Goal: Find specific page/section: Find specific page/section

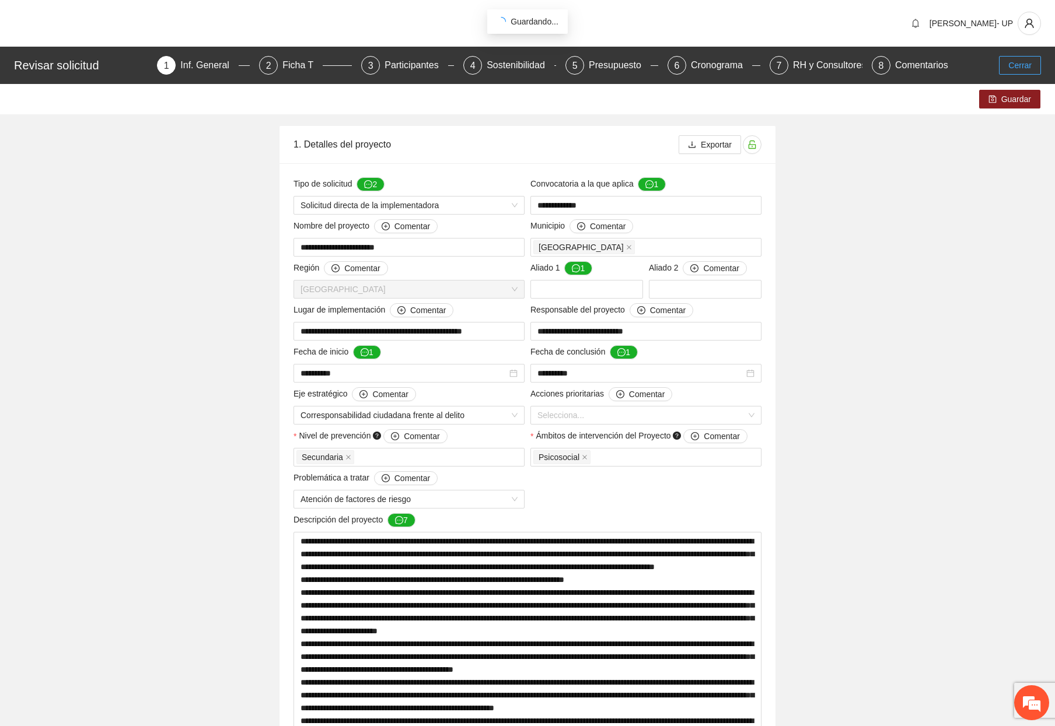
click at [1014, 64] on span "Cerrar" at bounding box center [1019, 65] width 23 height 13
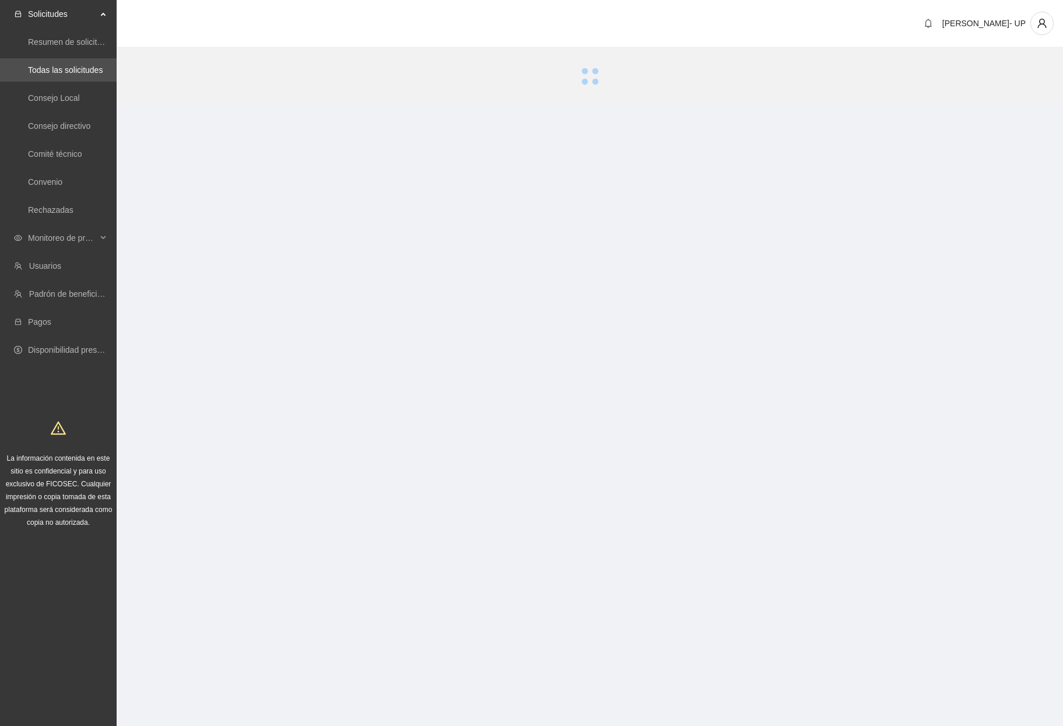
click at [957, 194] on section "Solicitudes Resumen de solicitudes por aprobar Todas las solicitudes Consejo Lo…" at bounding box center [531, 363] width 1063 height 726
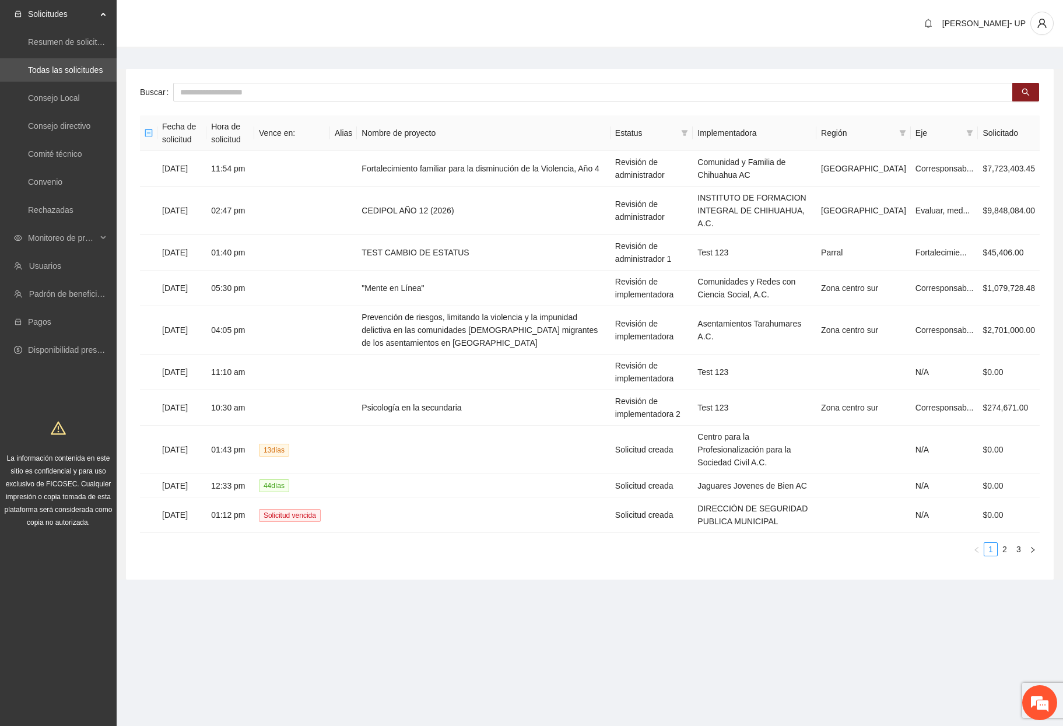
click at [708, 42] on div "[PERSON_NAME]- UP" at bounding box center [590, 24] width 947 height 48
